Goal: Task Accomplishment & Management: Complete application form

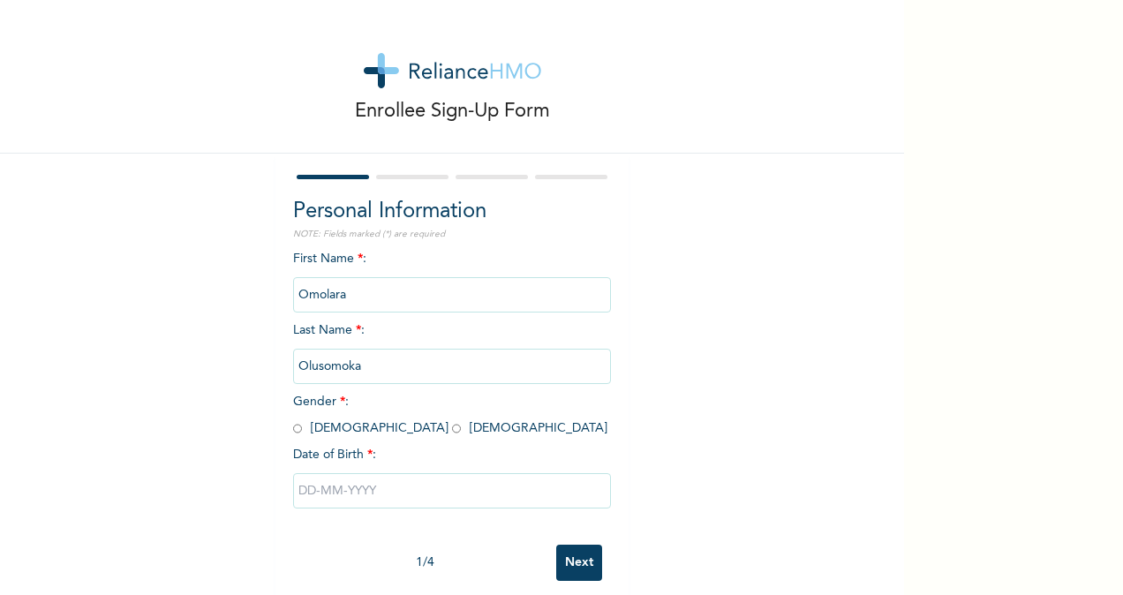
click at [452, 433] on input "radio" at bounding box center [456, 428] width 9 height 17
radio input "true"
click at [309, 500] on input "text" at bounding box center [452, 490] width 318 height 35
select select "9"
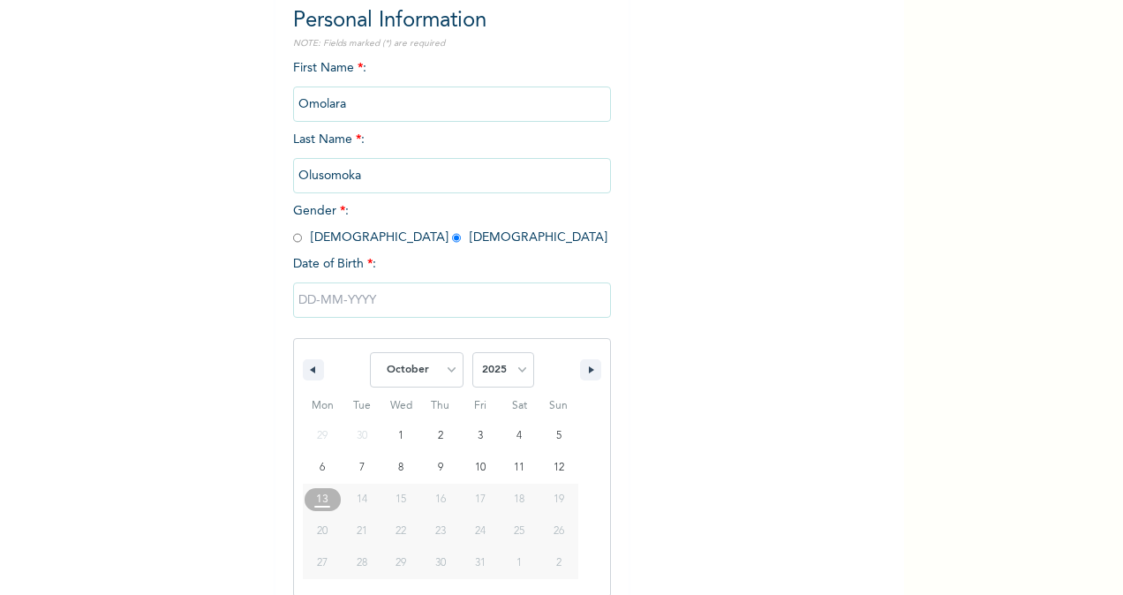
scroll to position [208, 0]
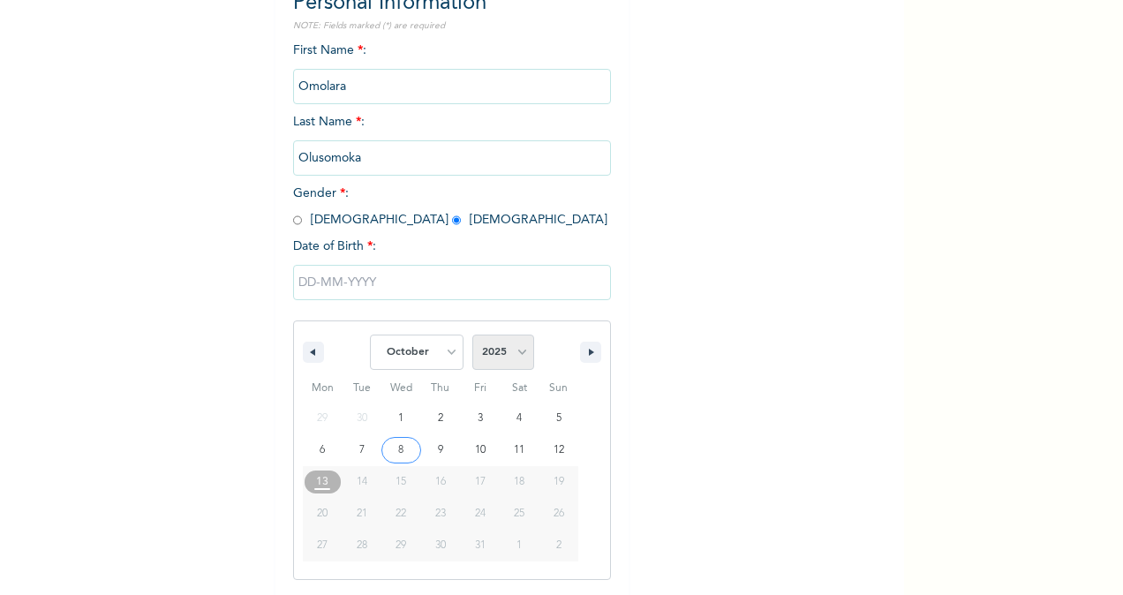
click at [508, 351] on select "2025 2024 2023 2022 2021 2020 2019 2018 2017 2016 2015 2014 2013 2012 2011 2010…" at bounding box center [503, 352] width 62 height 35
select select "1995"
click at [472, 336] on select "2025 2024 2023 2022 2021 2020 2019 2018 2017 2016 2015 2014 2013 2012 2011 2010…" at bounding box center [503, 352] width 62 height 35
click at [445, 353] on select "January February March April May June July August September October November De…" at bounding box center [417, 352] width 94 height 35
select select "10"
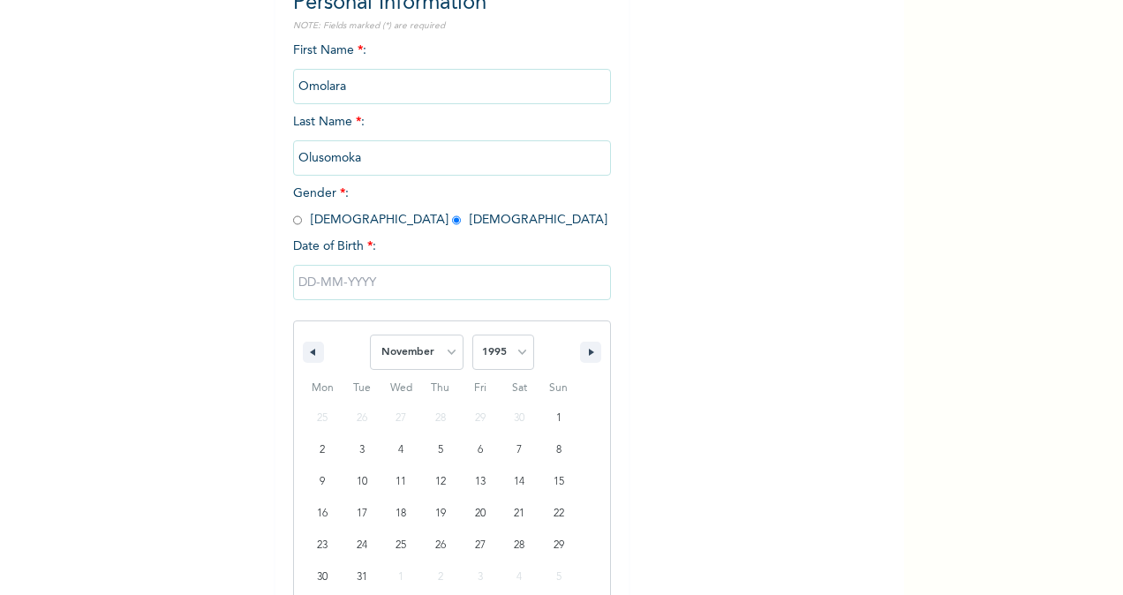
click at [370, 336] on select "January February March April May June July August September October November De…" at bounding box center [417, 352] width 94 height 35
type input "[DATE]"
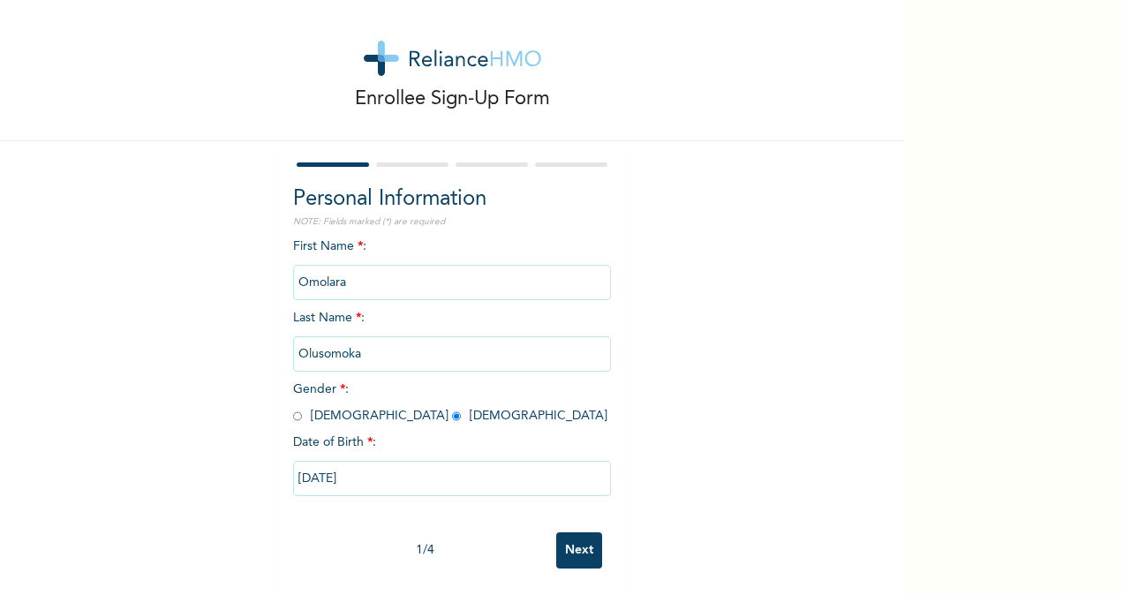
click at [579, 536] on input "Next" at bounding box center [579, 550] width 46 height 36
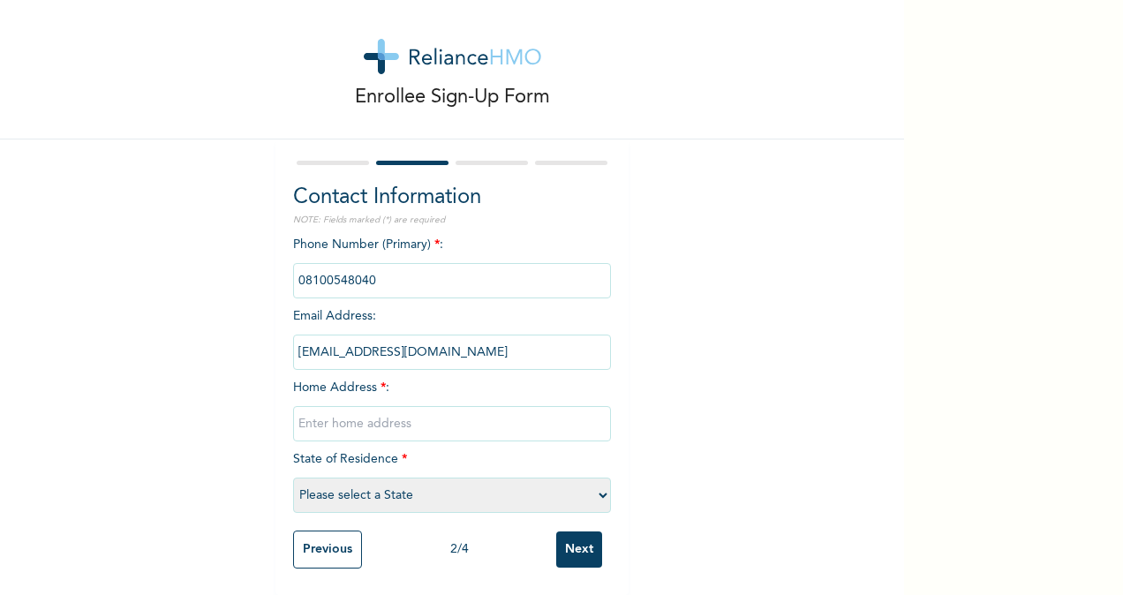
click at [353, 422] on input "text" at bounding box center [452, 423] width 318 height 35
type input "21 Enyi Arinze [GEOGRAPHIC_DATA] way [GEOGRAPHIC_DATA]"
select select "25"
click at [570, 532] on input "Next" at bounding box center [579, 549] width 46 height 36
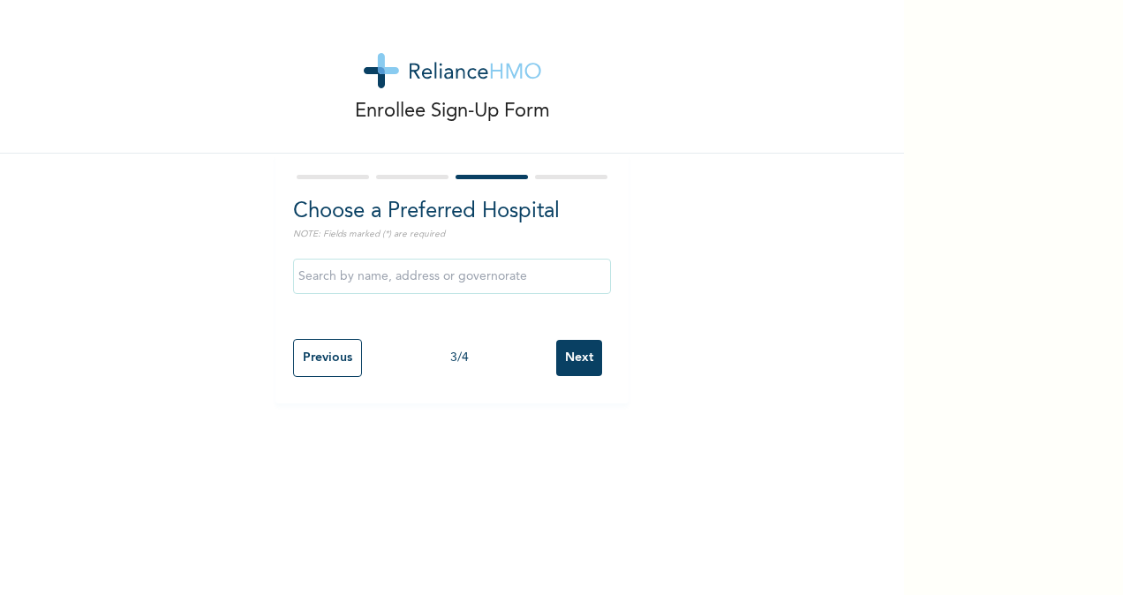
scroll to position [0, 0]
click at [372, 274] on input "text" at bounding box center [452, 276] width 318 height 35
click at [858, 281] on div "Enrollee Sign-Up Form Choose a Preferred Hospital NOTE: Fields marked (*) are r…" at bounding box center [452, 201] width 904 height 403
click at [590, 353] on input "Next" at bounding box center [579, 358] width 46 height 36
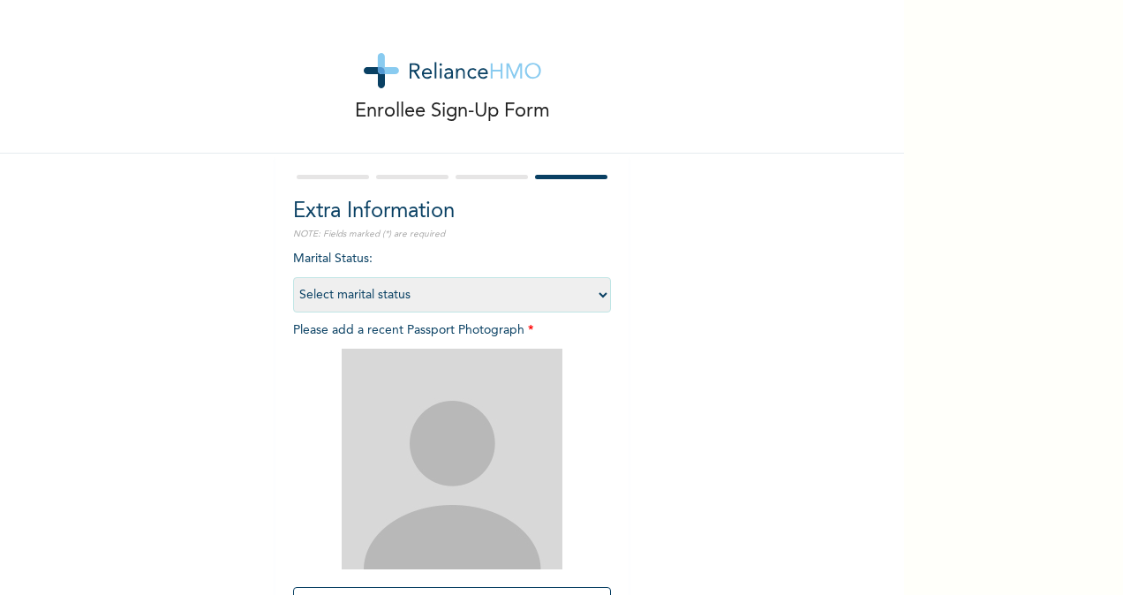
click at [575, 302] on select "Select marital status [DEMOGRAPHIC_DATA] Married [DEMOGRAPHIC_DATA] Widow/[DEMO…" at bounding box center [452, 294] width 318 height 35
select select "1"
click at [293, 277] on select "Select marital status [DEMOGRAPHIC_DATA] Married [DEMOGRAPHIC_DATA] Widow/[DEMO…" at bounding box center [452, 294] width 318 height 35
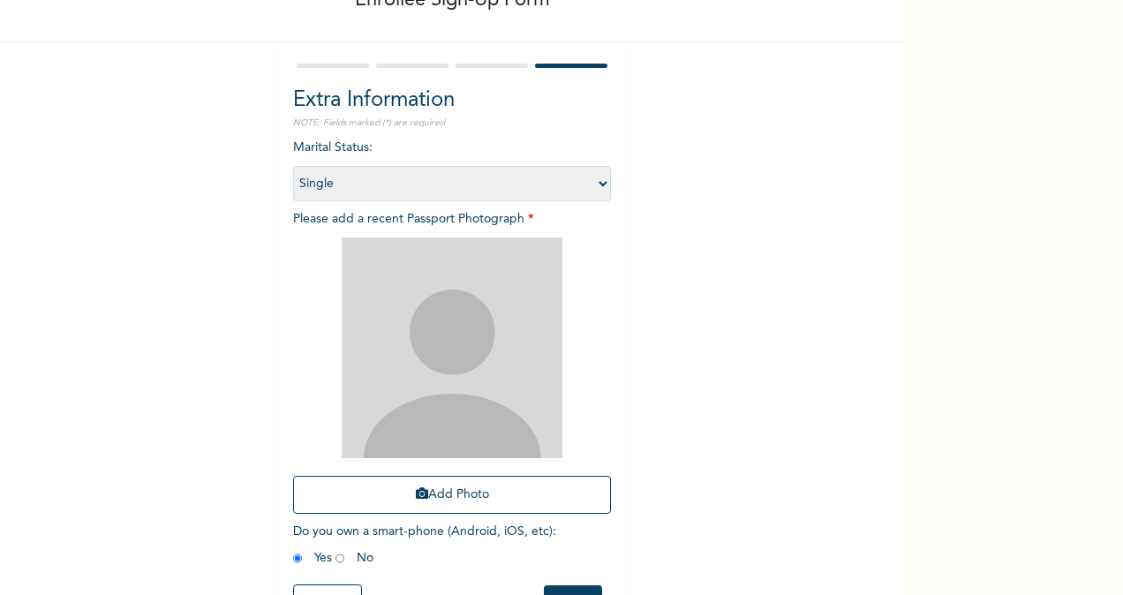
scroll to position [107, 0]
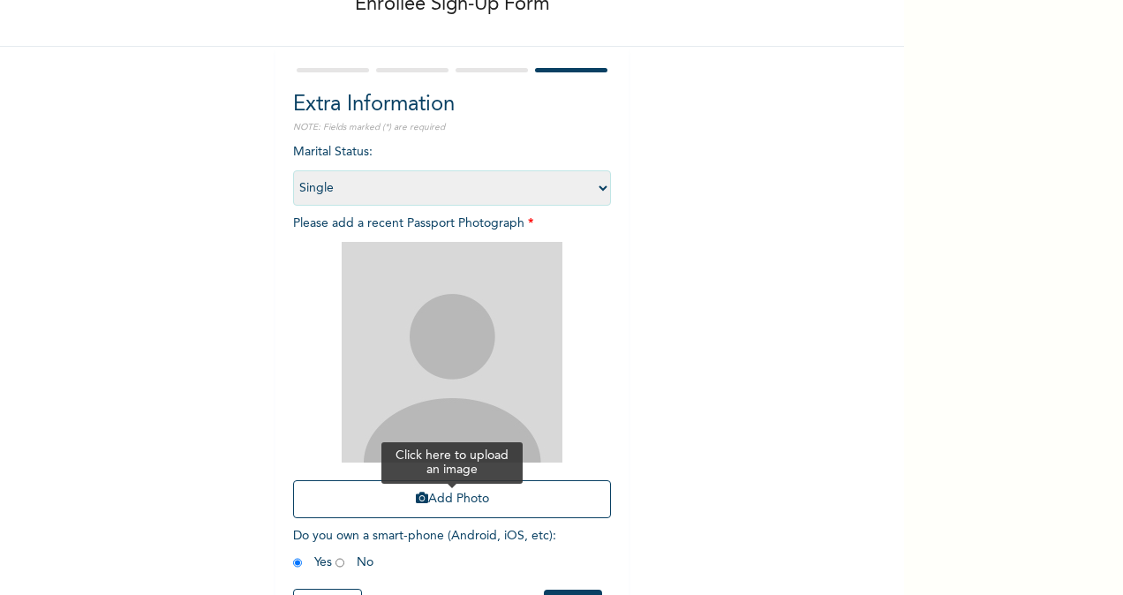
click at [461, 509] on button "Add Photo" at bounding box center [452, 499] width 318 height 38
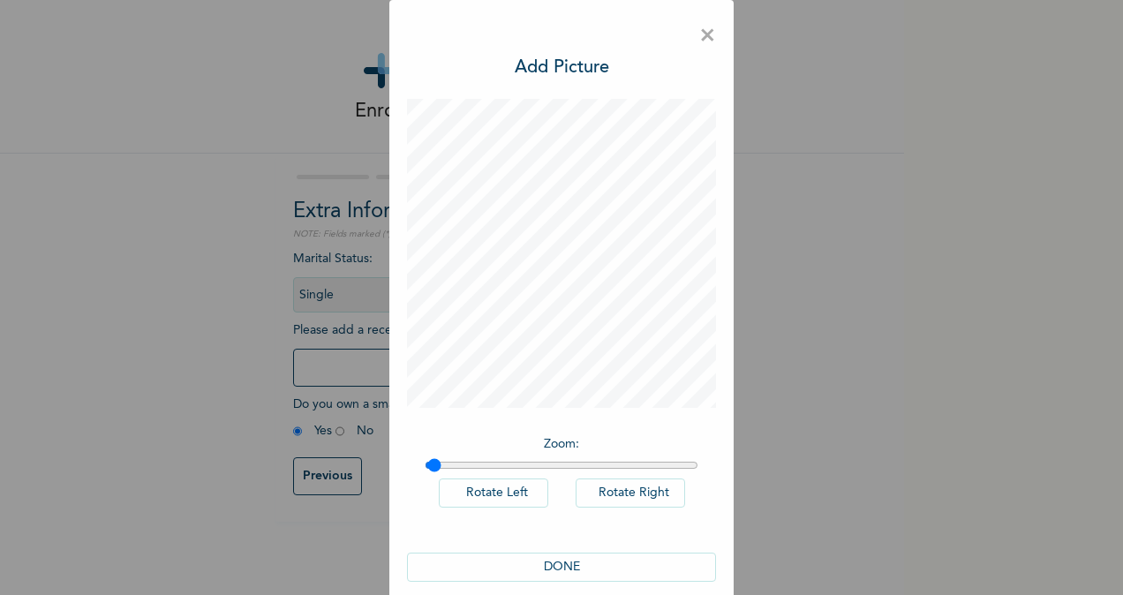
type input "1"
drag, startPoint x: 422, startPoint y: 466, endPoint x: 395, endPoint y: 476, distance: 28.2
click at [425, 472] on input "range" at bounding box center [562, 465] width 274 height 14
click at [558, 559] on button "DONE" at bounding box center [561, 567] width 309 height 29
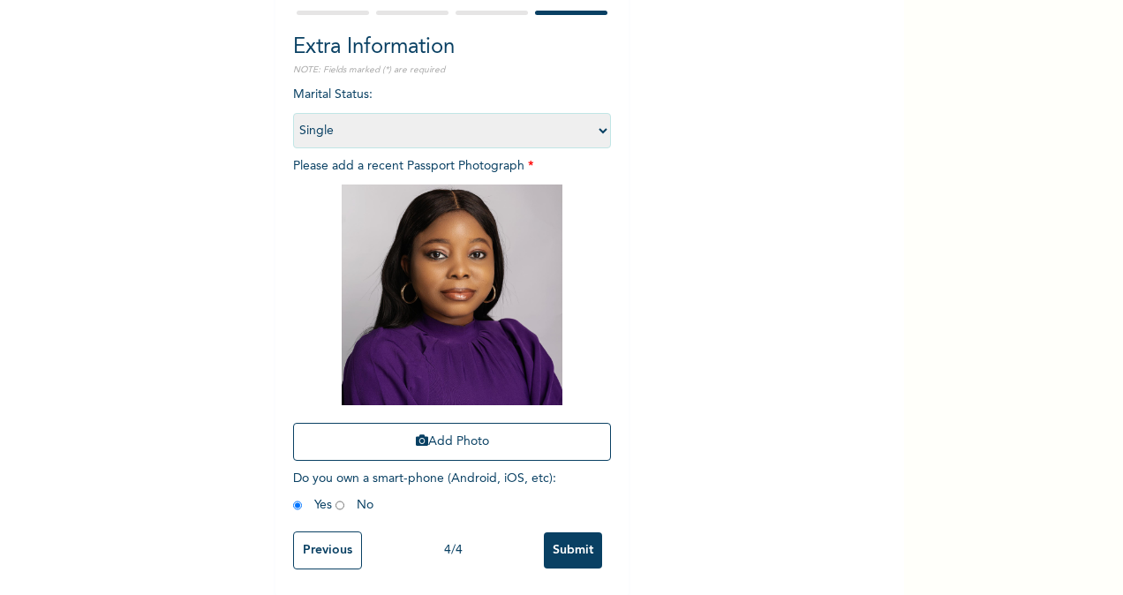
scroll to position [180, 0]
click at [327, 545] on input "Previous" at bounding box center [327, 549] width 69 height 38
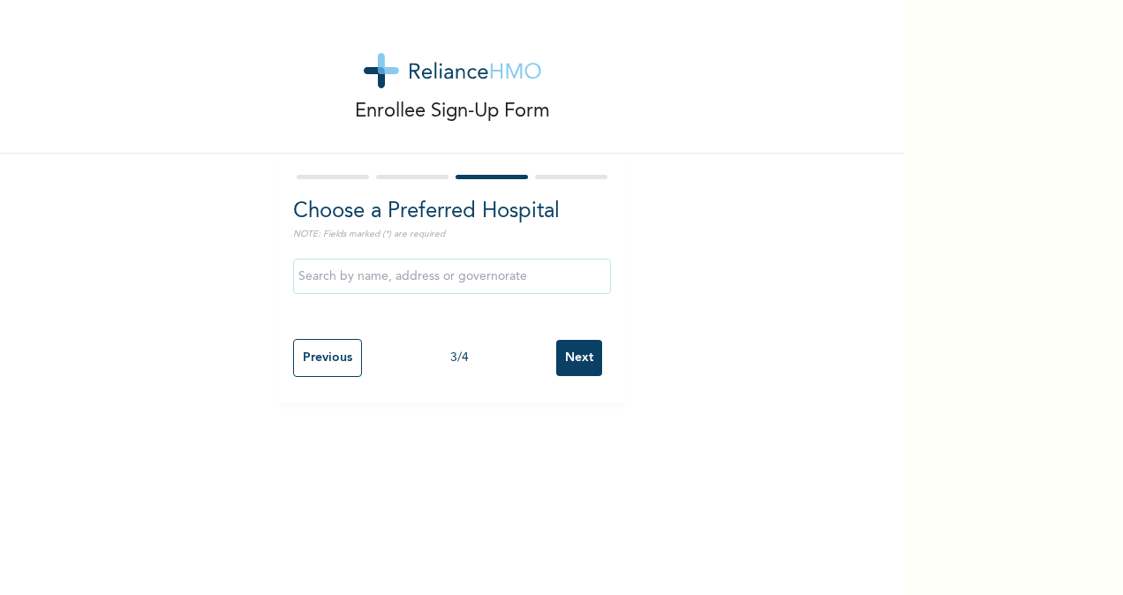
click at [328, 362] on input "Previous" at bounding box center [327, 358] width 69 height 38
select select "25"
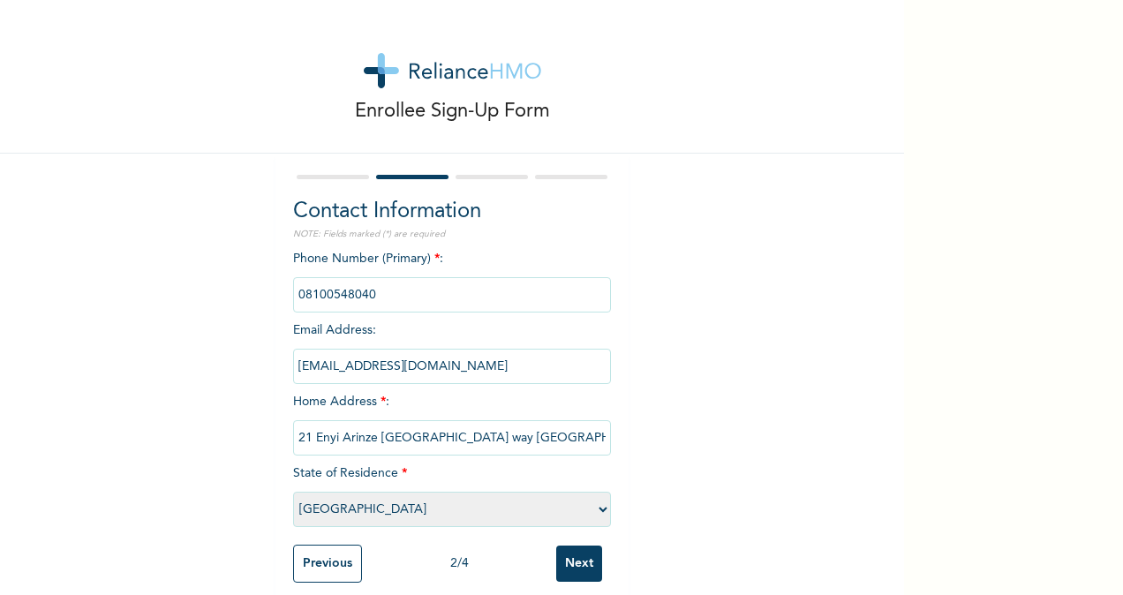
click at [320, 560] on input "Previous" at bounding box center [327, 564] width 69 height 38
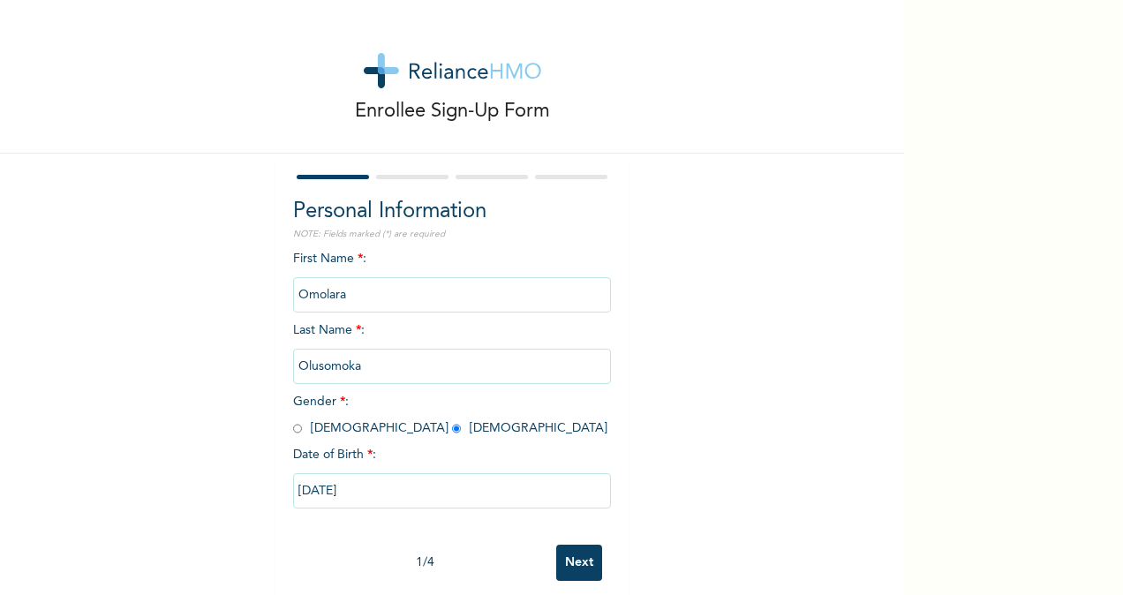
click at [577, 565] on input "Next" at bounding box center [579, 563] width 46 height 36
select select "25"
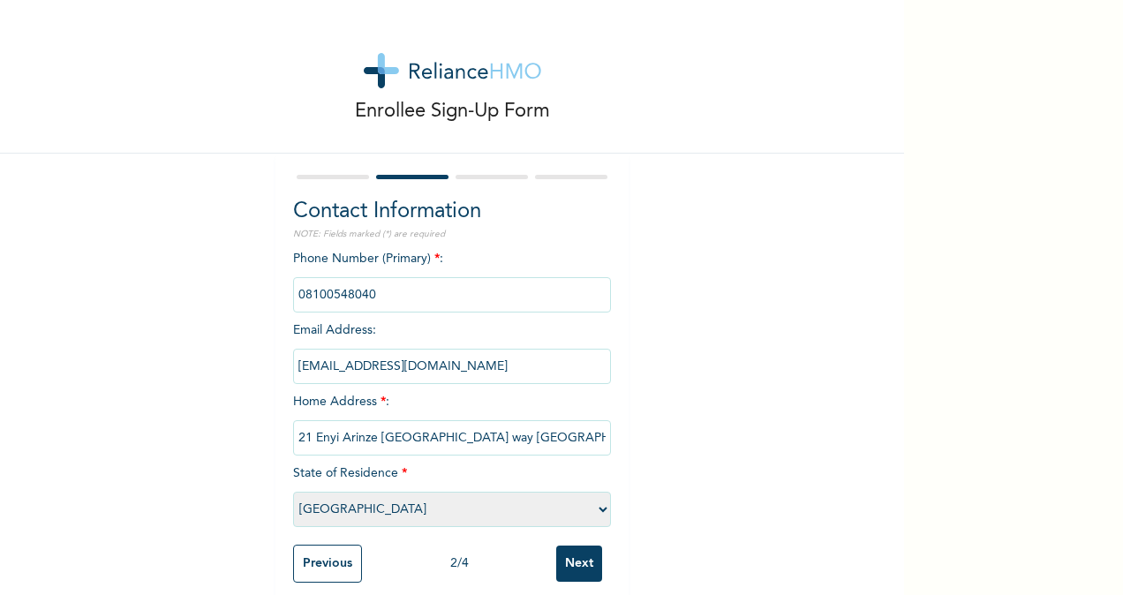
click at [577, 565] on input "Next" at bounding box center [579, 563] width 46 height 36
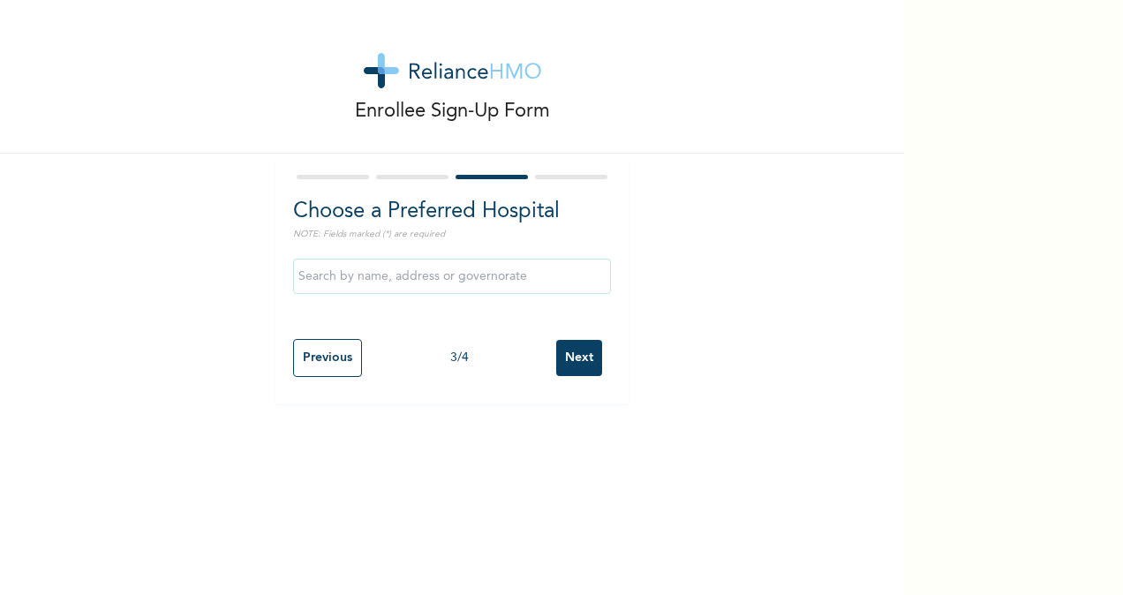
click at [565, 360] on input "Next" at bounding box center [579, 358] width 46 height 36
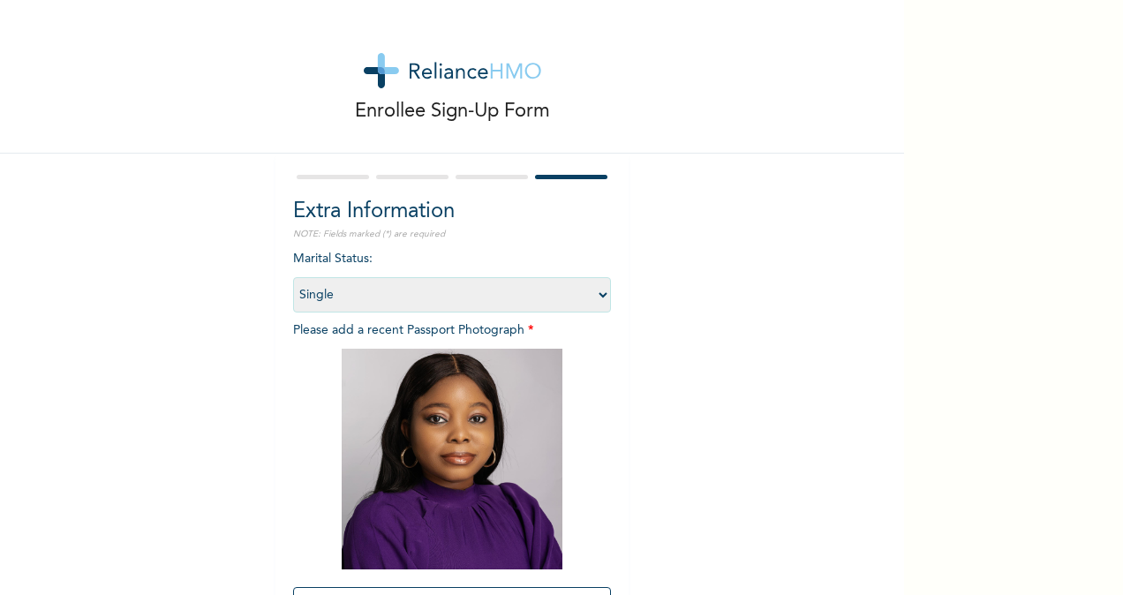
click at [543, 299] on select "Select marital status [DEMOGRAPHIC_DATA] Married [DEMOGRAPHIC_DATA] Widow/[DEMO…" at bounding box center [452, 294] width 318 height 35
click at [293, 277] on select "Select marital status [DEMOGRAPHIC_DATA] Married [DEMOGRAPHIC_DATA] Widow/[DEMO…" at bounding box center [452, 294] width 318 height 35
drag, startPoint x: 579, startPoint y: 300, endPoint x: 379, endPoint y: 373, distance: 213.3
click at [379, 373] on div "Marital Status : Select marital status [DEMOGRAPHIC_DATA] Married [DEMOGRAPHIC_…" at bounding box center [452, 468] width 318 height 437
click at [293, 277] on select "Select marital status [DEMOGRAPHIC_DATA] Married [DEMOGRAPHIC_DATA] Widow/[DEMO…" at bounding box center [452, 294] width 318 height 35
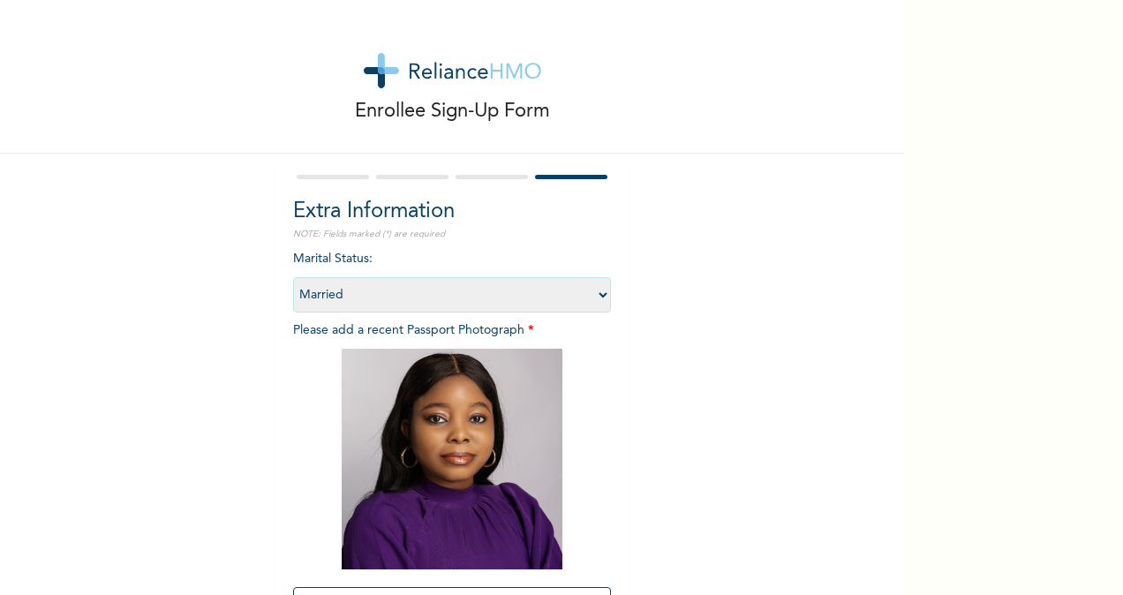
click at [538, 282] on select "Select marital status [DEMOGRAPHIC_DATA] Married [DEMOGRAPHIC_DATA] Widow/[DEMO…" at bounding box center [452, 294] width 318 height 35
select select "1"
click at [293, 277] on select "Select marital status [DEMOGRAPHIC_DATA] Married [DEMOGRAPHIC_DATA] Widow/[DEMO…" at bounding box center [452, 294] width 318 height 35
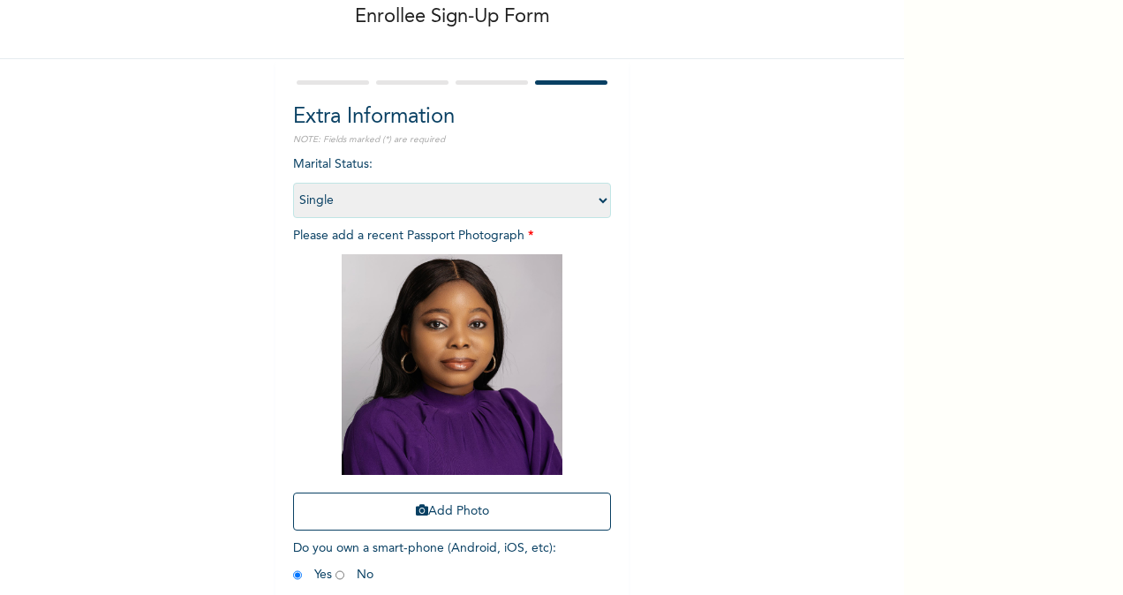
scroll to position [180, 0]
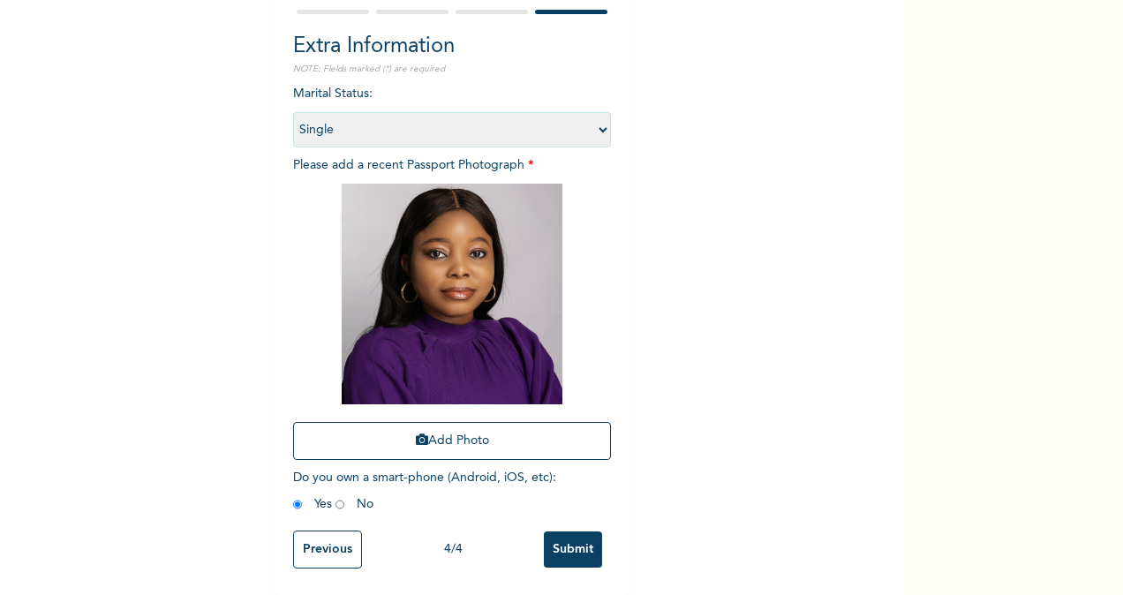
click at [568, 534] on input "Submit" at bounding box center [573, 549] width 58 height 36
